Goal: Find specific page/section: Find specific page/section

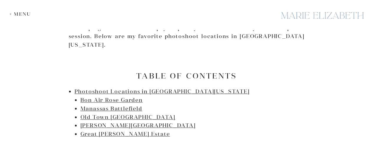
scroll to position [317, 0]
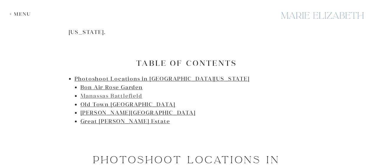
click at [125, 92] on link "Manassas Battlefield" at bounding box center [111, 95] width 62 height 7
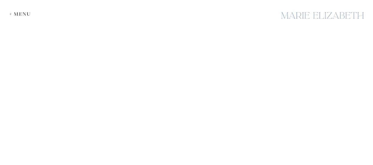
scroll to position [1110, 0]
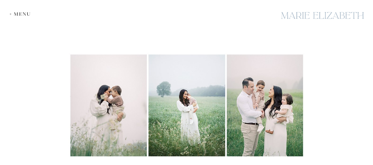
click at [102, 95] on img at bounding box center [187, 105] width 236 height 105
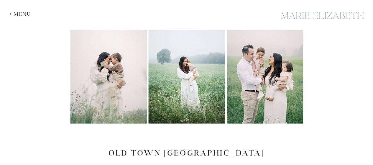
scroll to position [1111, 0]
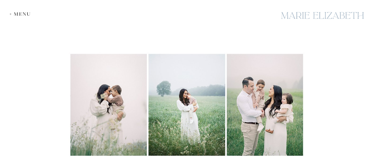
click at [224, 75] on img at bounding box center [187, 104] width 236 height 105
click at [236, 75] on img at bounding box center [187, 104] width 236 height 105
click at [192, 75] on img at bounding box center [187, 104] width 236 height 105
click at [110, 79] on img at bounding box center [187, 104] width 236 height 105
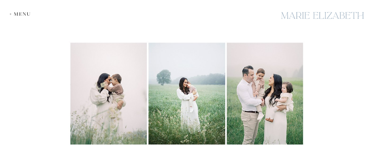
scroll to position [1122, 0]
click at [192, 85] on img at bounding box center [187, 93] width 236 height 105
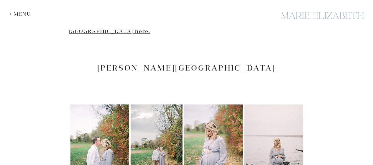
scroll to position [1529, 0]
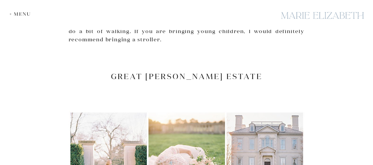
click at [191, 111] on img at bounding box center [187, 164] width 236 height 106
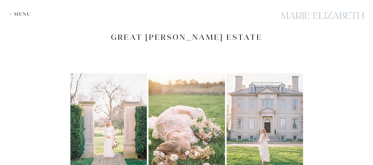
click at [191, 81] on img at bounding box center [187, 125] width 236 height 106
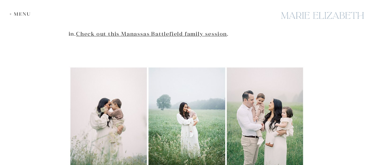
scroll to position [1097, 0]
